Goal: Navigation & Orientation: Find specific page/section

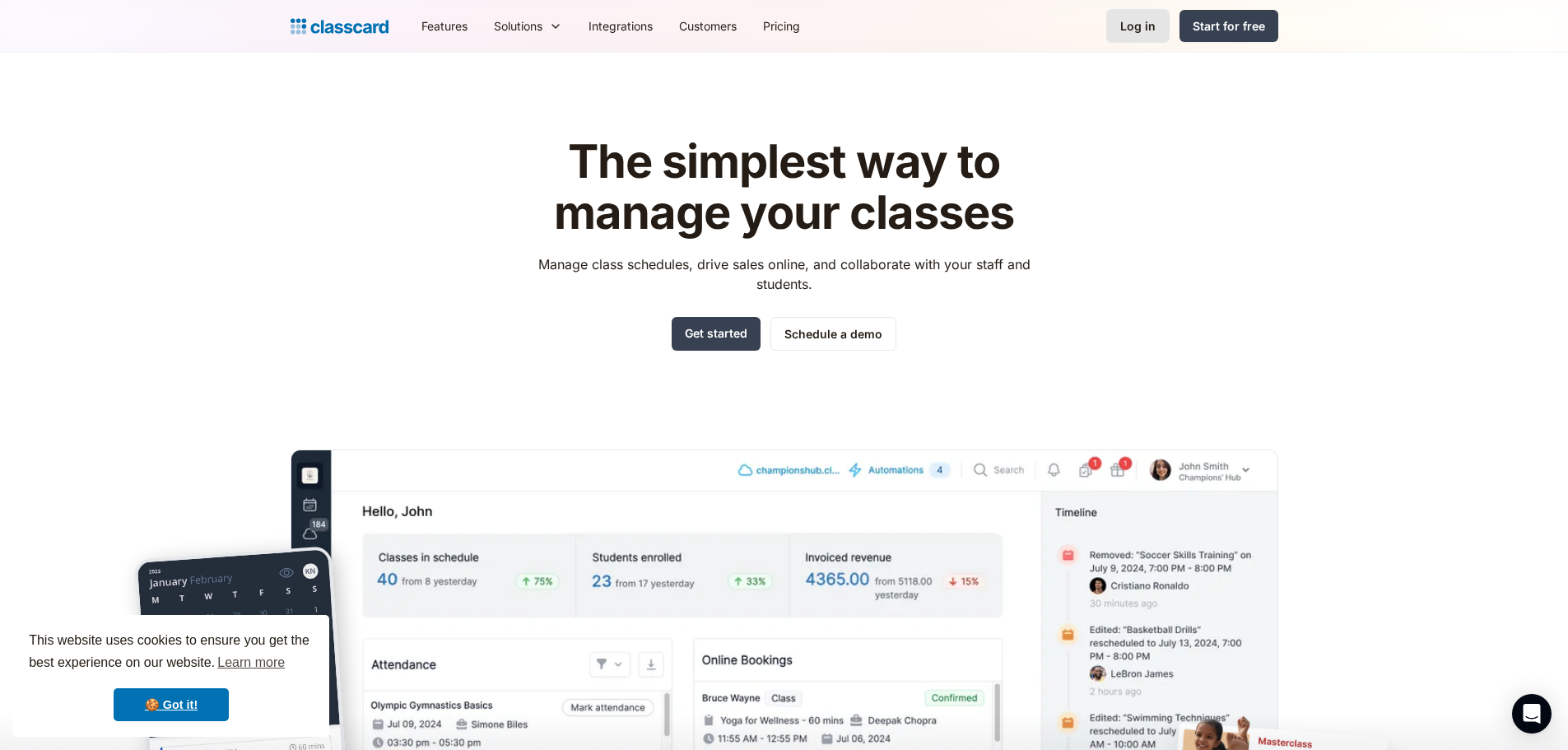
click at [1146, 33] on div "Log in" at bounding box center [1138, 26] width 36 height 17
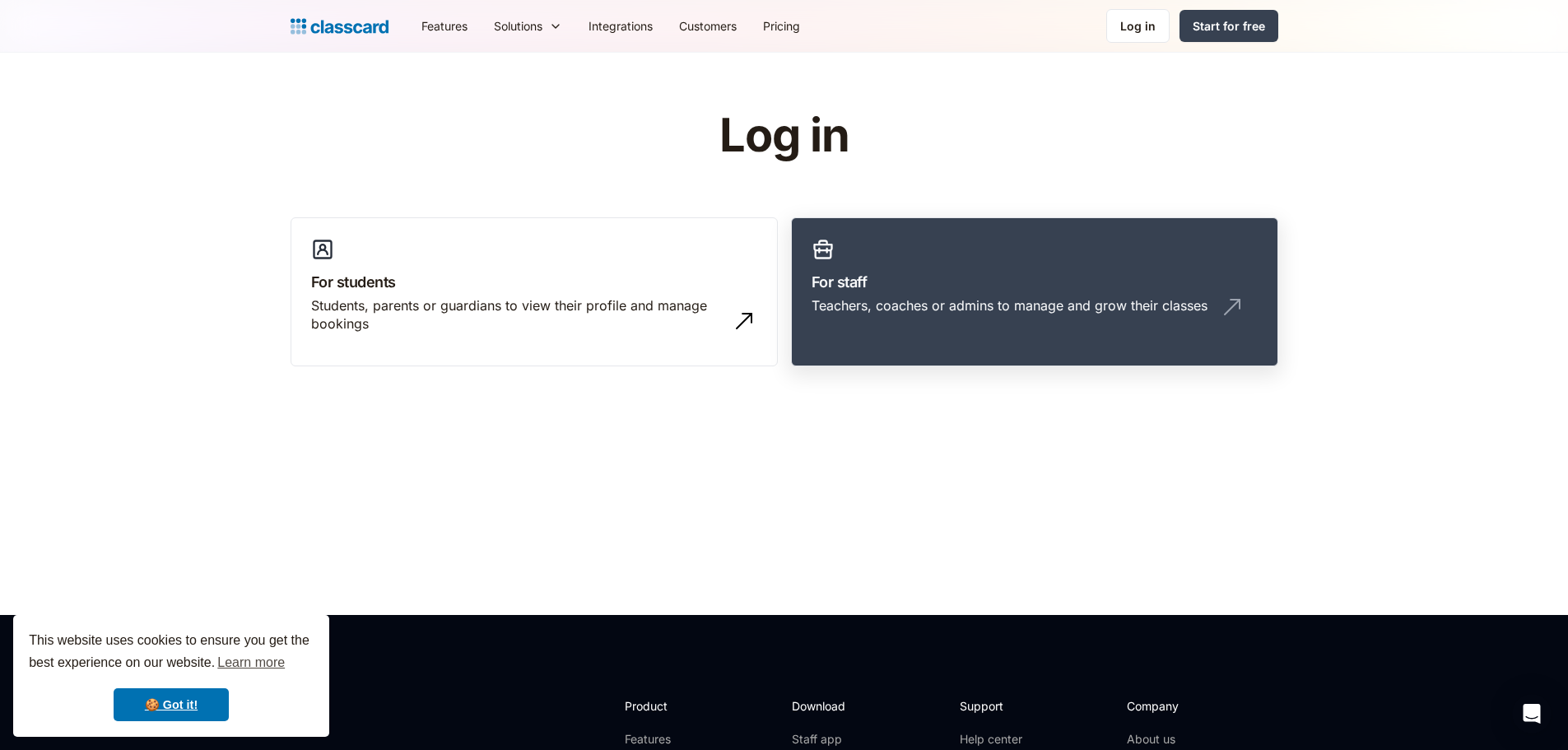
click at [922, 290] on h3 "For staff" at bounding box center [1034, 282] width 446 height 23
